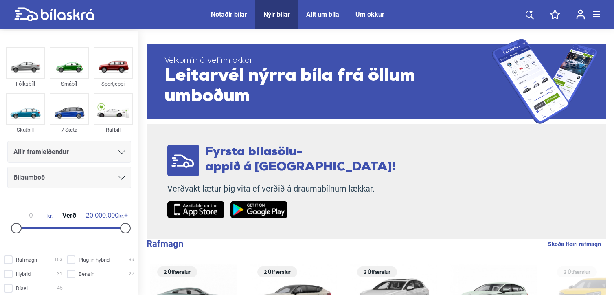
click at [225, 15] on div "Notaðir bílar" at bounding box center [229, 15] width 36 height 8
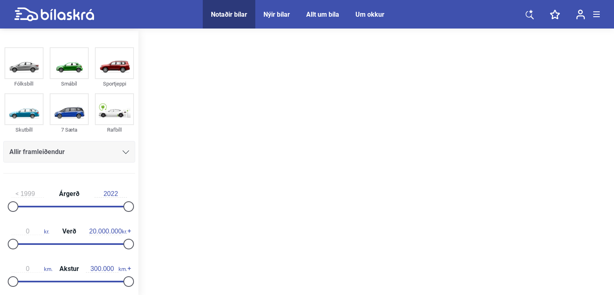
click at [225, 15] on div "Notaðir bílar" at bounding box center [229, 15] width 36 height 8
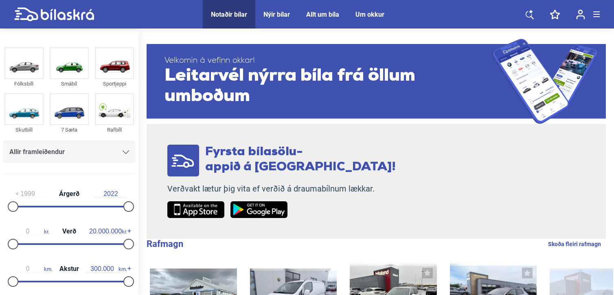
click at [123, 152] on icon at bounding box center [125, 152] width 7 height 4
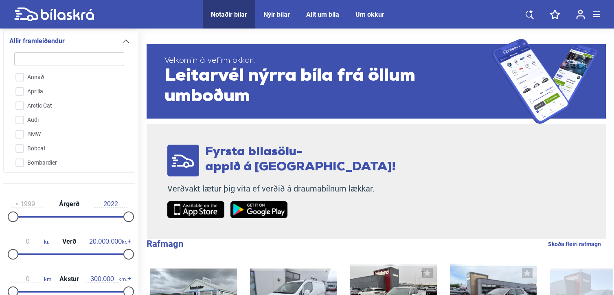
scroll to position [171, 0]
click at [120, 167] on div "A-Liner Acura Adria Aiways Alfa Romeo American IronHorse Annað Aprilia Arctic C…" at bounding box center [69, 119] width 114 height 98
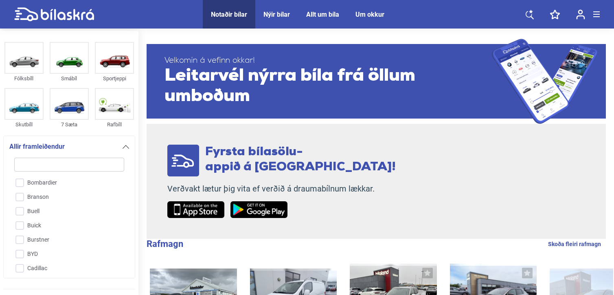
scroll to position [0, 0]
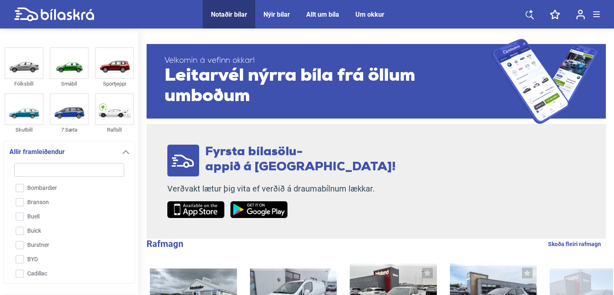
click at [120, 167] on input "search" at bounding box center [69, 170] width 110 height 14
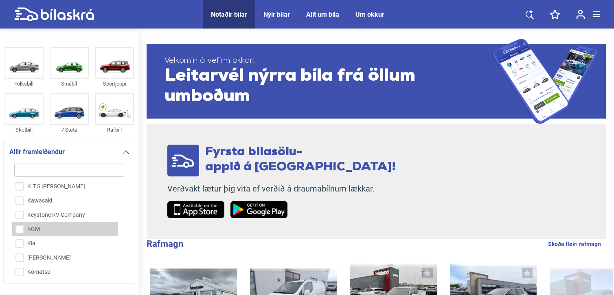
scroll to position [928, 0]
click at [19, 225] on input "Kia" at bounding box center [64, 229] width 111 height 14
checkbox input "true"
